Goal: Transaction & Acquisition: Purchase product/service

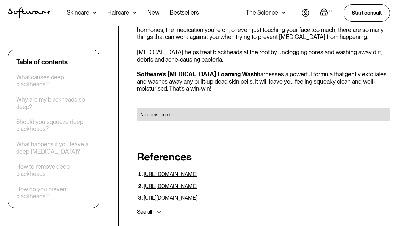
scroll to position [1408, 0]
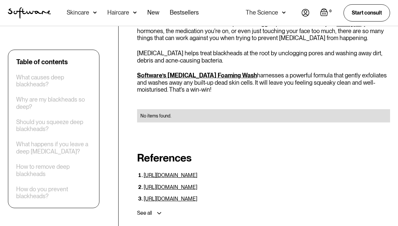
click at [192, 72] on link "Software’s [MEDICAL_DATA] Foaming Wash" at bounding box center [197, 75] width 120 height 7
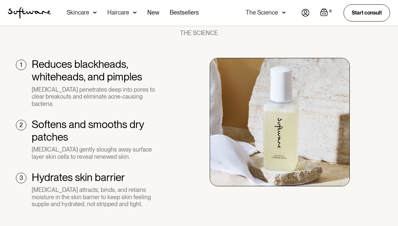
scroll to position [531, 0]
